Goal: Task Accomplishment & Management: Use online tool/utility

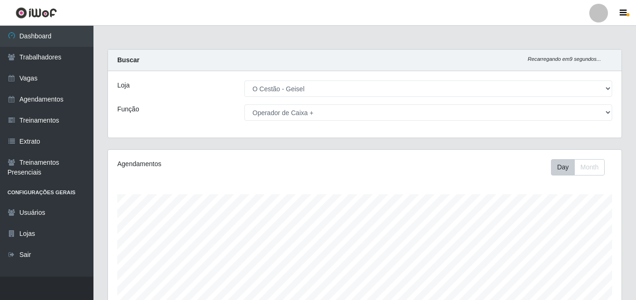
select select "224"
select select "72"
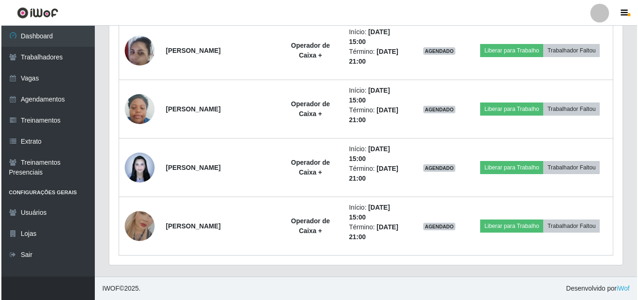
scroll to position [194, 514]
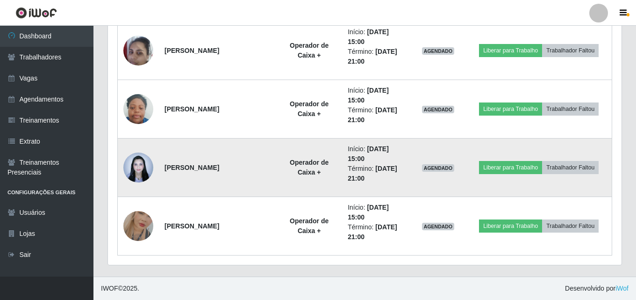
click at [136, 171] on img at bounding box center [138, 167] width 30 height 40
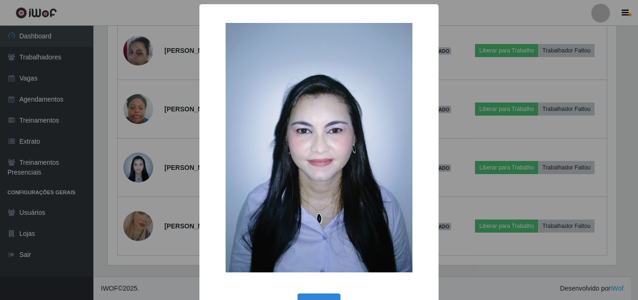
click at [132, 55] on div "× OK Cancel" at bounding box center [319, 150] width 638 height 300
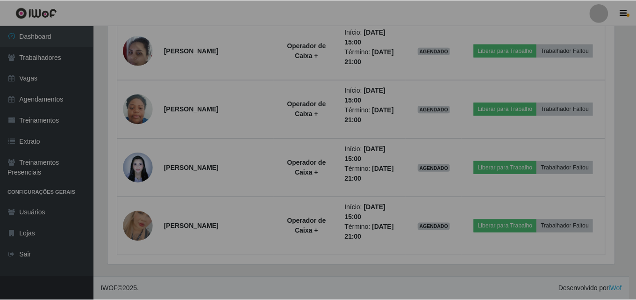
scroll to position [194, 514]
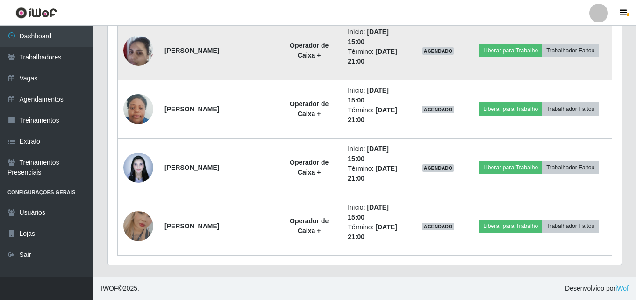
click at [144, 50] on img at bounding box center [138, 50] width 30 height 40
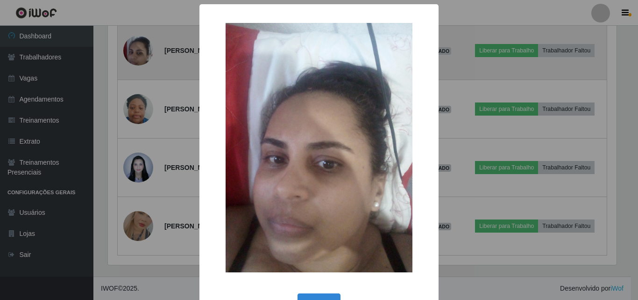
click at [144, 50] on div "× OK Cancel" at bounding box center [319, 150] width 638 height 300
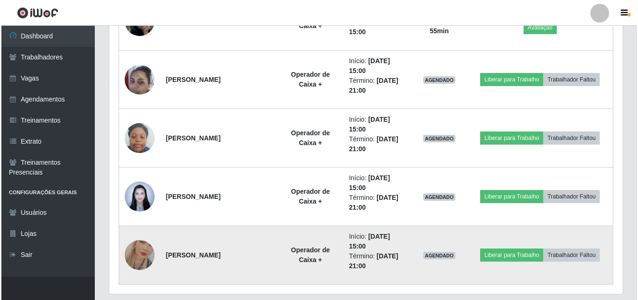
scroll to position [622, 0]
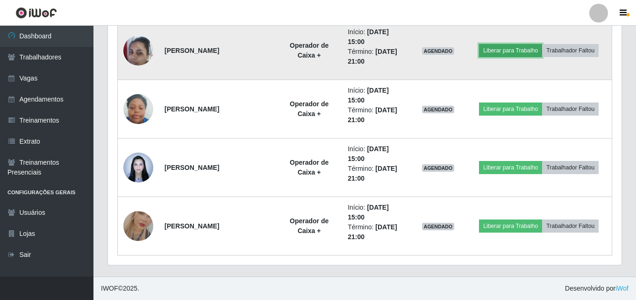
click at [507, 55] on button "Liberar para Trabalho" at bounding box center [510, 50] width 63 height 13
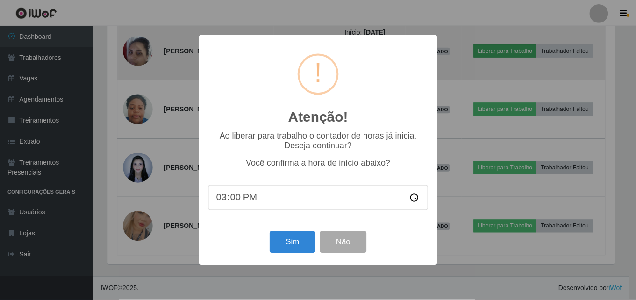
scroll to position [194, 509]
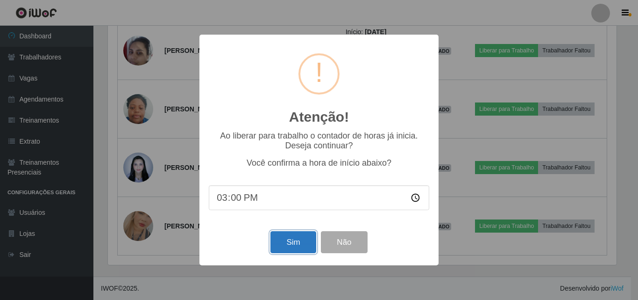
click at [292, 251] on button "Sim" at bounding box center [293, 242] width 45 height 22
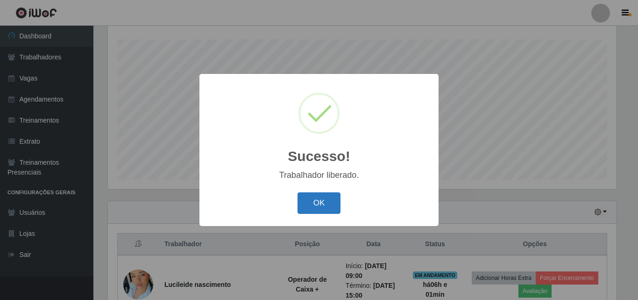
click at [312, 204] on button "OK" at bounding box center [319, 203] width 43 height 22
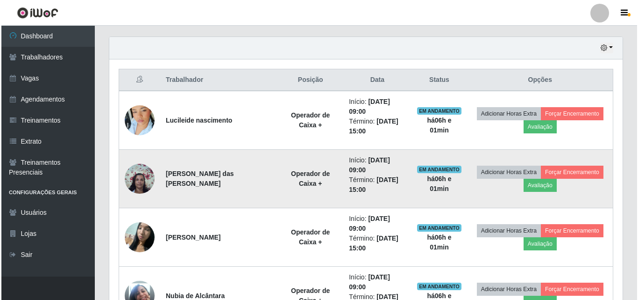
scroll to position [342, 0]
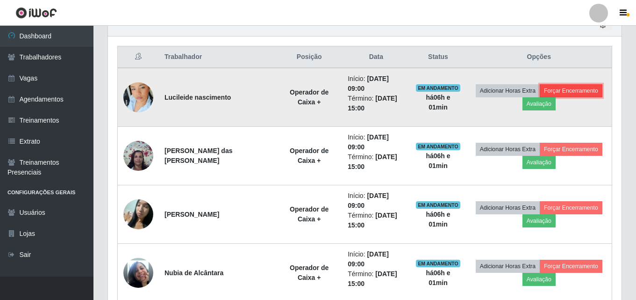
click at [564, 88] on button "Forçar Encerramento" at bounding box center [571, 90] width 63 height 13
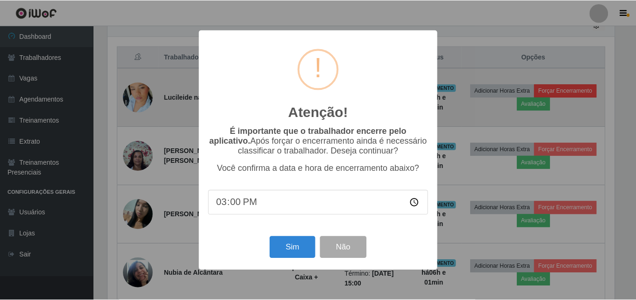
scroll to position [194, 509]
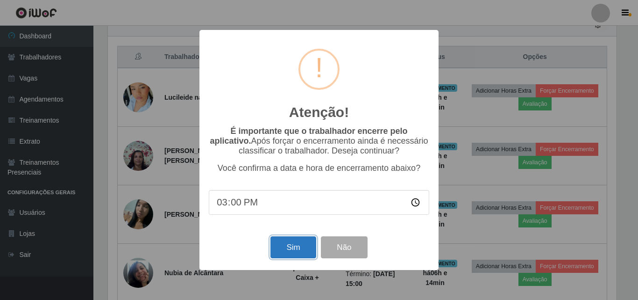
click at [295, 255] on button "Sim" at bounding box center [293, 247] width 45 height 22
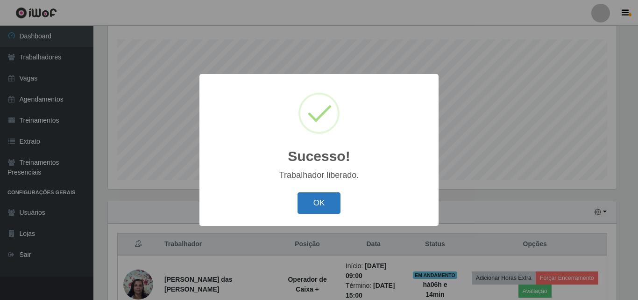
click at [322, 200] on button "OK" at bounding box center [319, 203] width 43 height 22
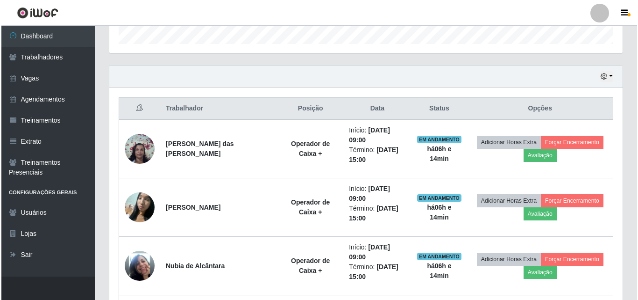
scroll to position [295, 0]
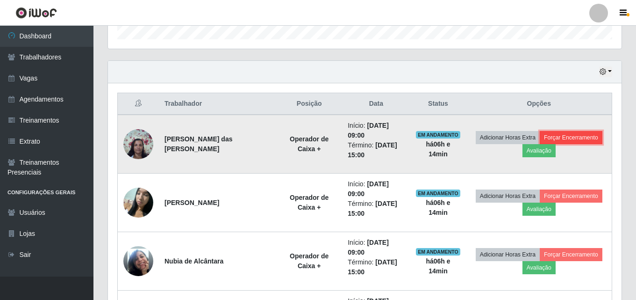
click at [576, 136] on button "Forçar Encerramento" at bounding box center [571, 137] width 63 height 13
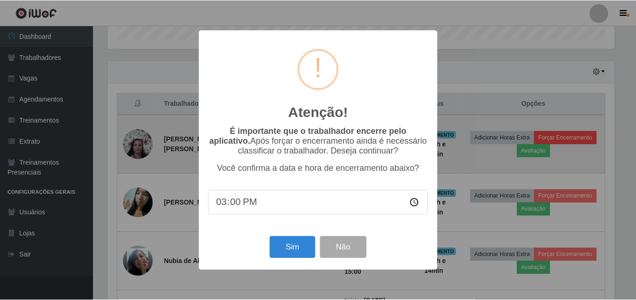
scroll to position [194, 509]
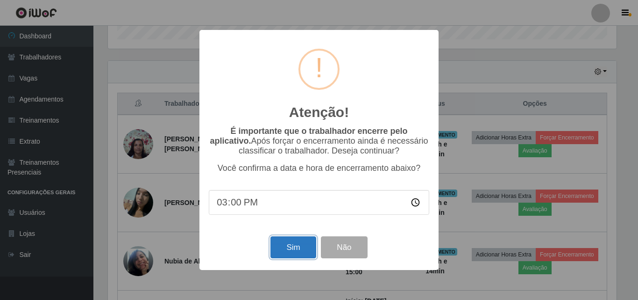
click at [296, 251] on button "Sim" at bounding box center [293, 247] width 45 height 22
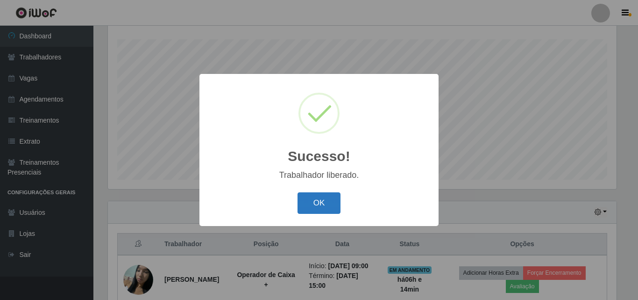
click at [310, 206] on button "OK" at bounding box center [319, 203] width 43 height 22
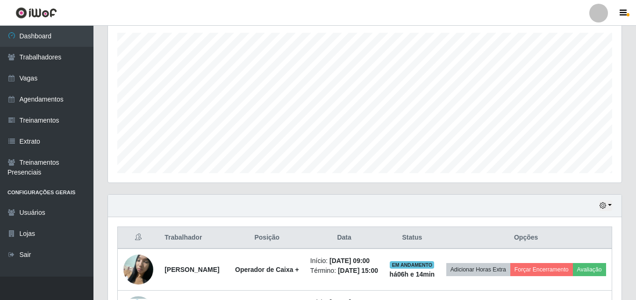
scroll to position [248, 0]
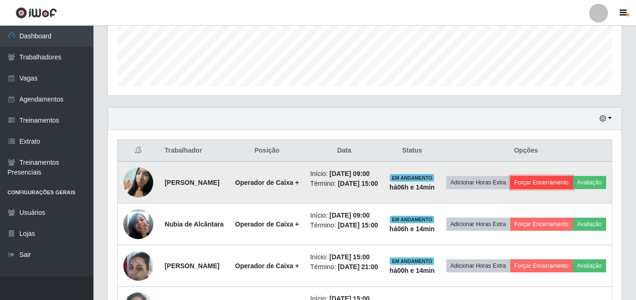
click at [573, 179] on button "Forçar Encerramento" at bounding box center [541, 182] width 63 height 13
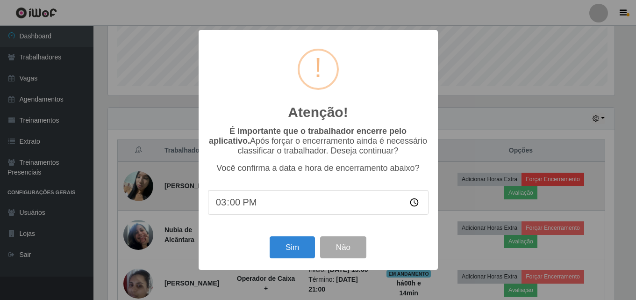
scroll to position [194, 509]
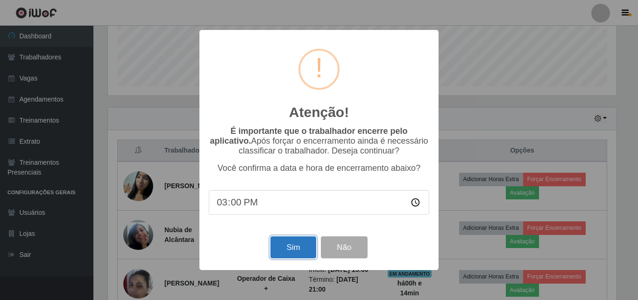
click at [283, 252] on button "Sim" at bounding box center [293, 247] width 45 height 22
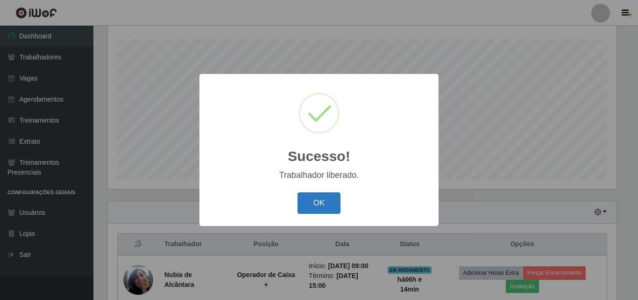
click at [310, 200] on button "OK" at bounding box center [319, 203] width 43 height 22
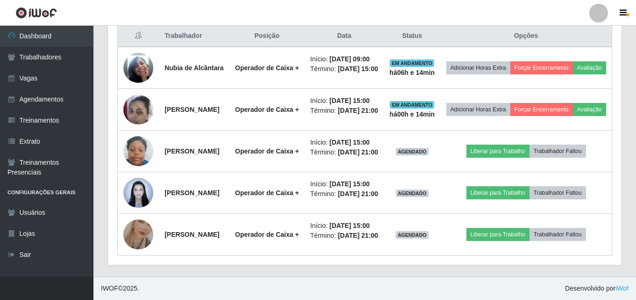
scroll to position [388, 0]
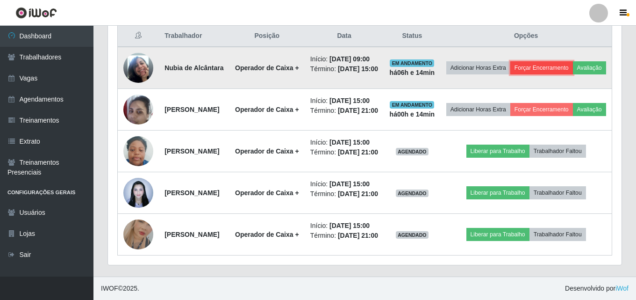
click at [565, 61] on button "Forçar Encerramento" at bounding box center [541, 67] width 63 height 13
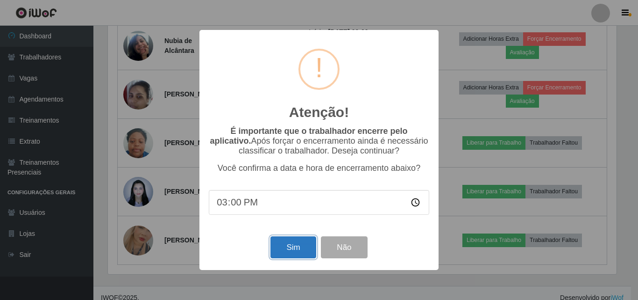
click at [296, 244] on button "Sim" at bounding box center [293, 247] width 45 height 22
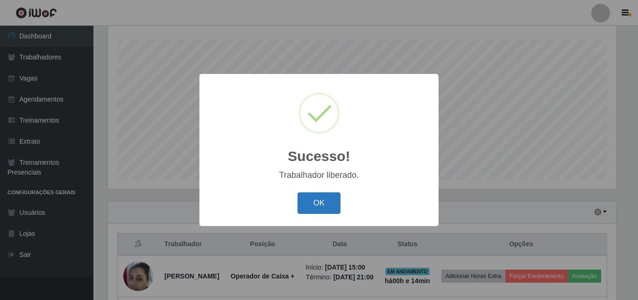
click at [315, 206] on button "OK" at bounding box center [319, 203] width 43 height 22
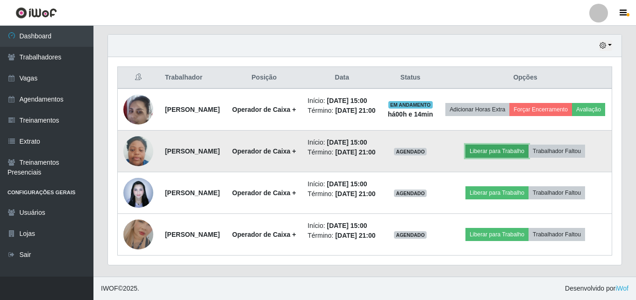
click at [503, 144] on button "Liberar para Trabalho" at bounding box center [496, 150] width 63 height 13
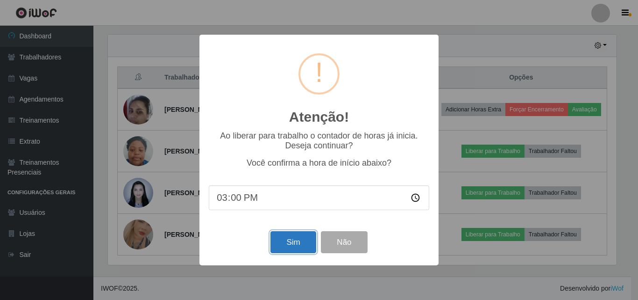
click at [295, 239] on button "Sim" at bounding box center [293, 242] width 45 height 22
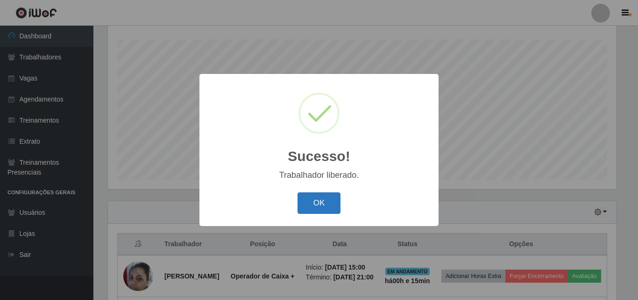
click at [317, 203] on button "OK" at bounding box center [319, 203] width 43 height 22
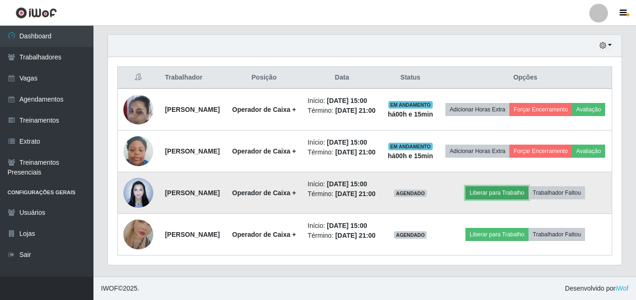
click at [494, 186] on button "Liberar para Trabalho" at bounding box center [496, 192] width 63 height 13
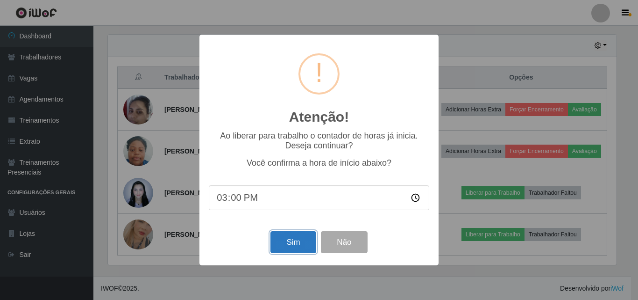
click at [295, 242] on button "Sim" at bounding box center [293, 242] width 45 height 22
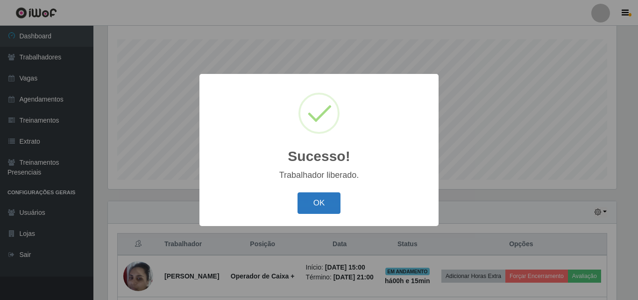
click at [325, 203] on button "OK" at bounding box center [319, 203] width 43 height 22
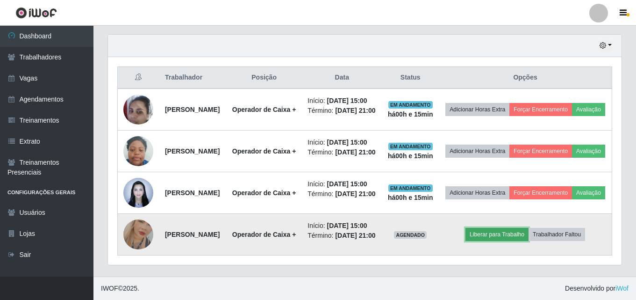
click at [494, 228] on button "Liberar para Trabalho" at bounding box center [496, 234] width 63 height 13
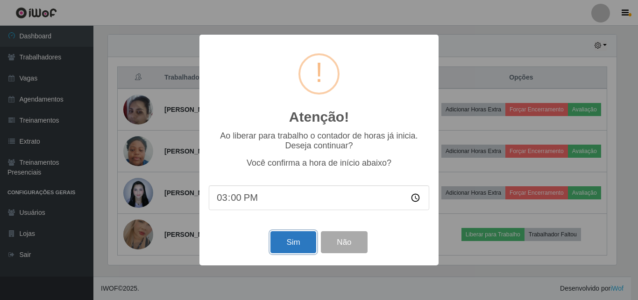
click at [297, 240] on button "Sim" at bounding box center [293, 242] width 45 height 22
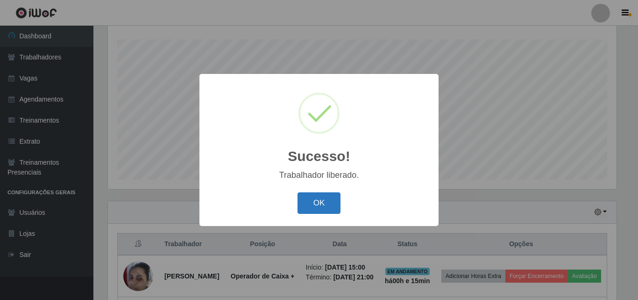
click at [316, 202] on button "OK" at bounding box center [319, 203] width 43 height 22
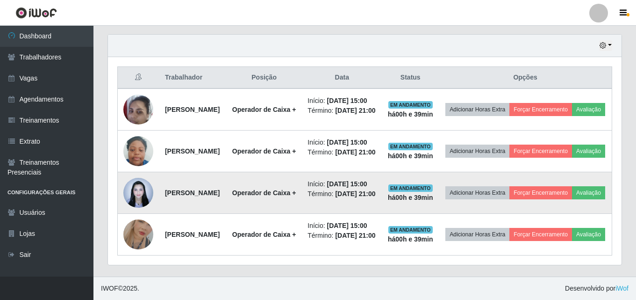
scroll to position [349, 0]
